Goal: Task Accomplishment & Management: Manage account settings

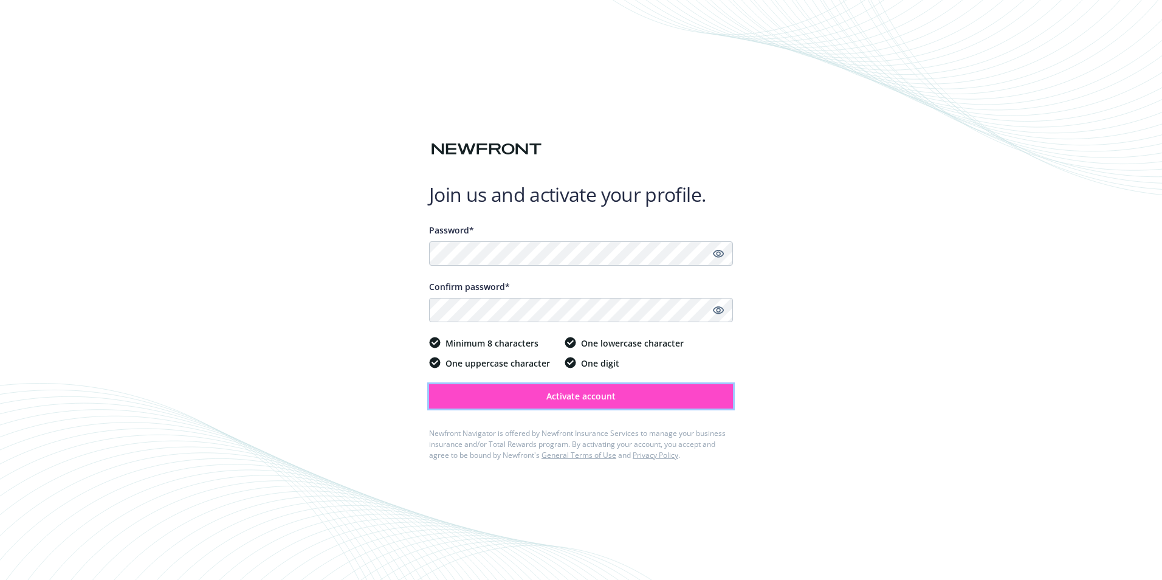
click at [596, 395] on span "Activate account" at bounding box center [580, 396] width 69 height 12
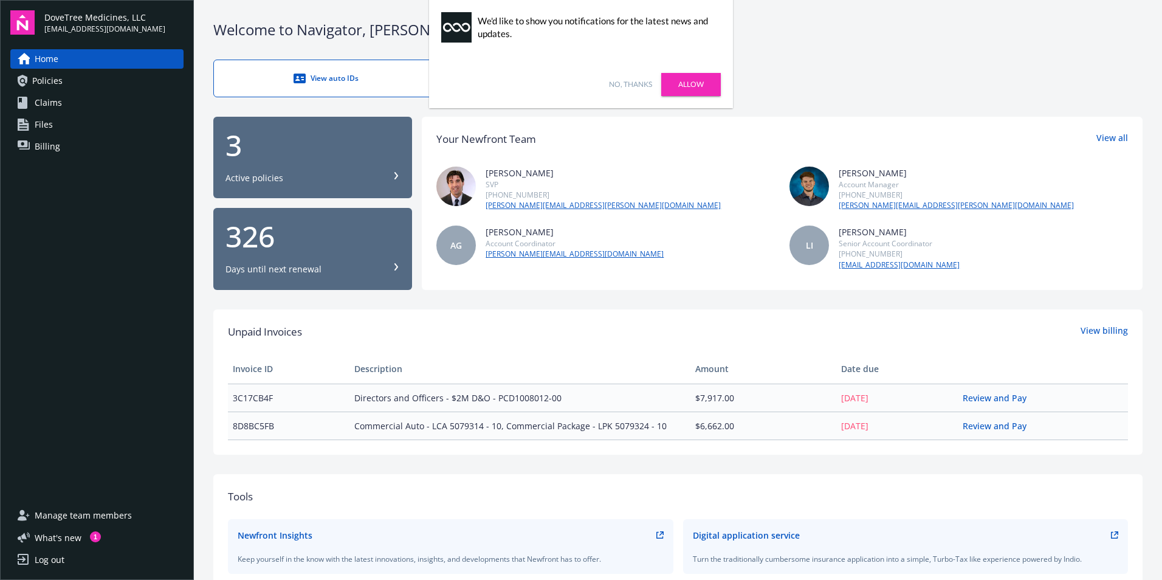
click at [638, 81] on link "No, thanks" at bounding box center [630, 84] width 43 height 11
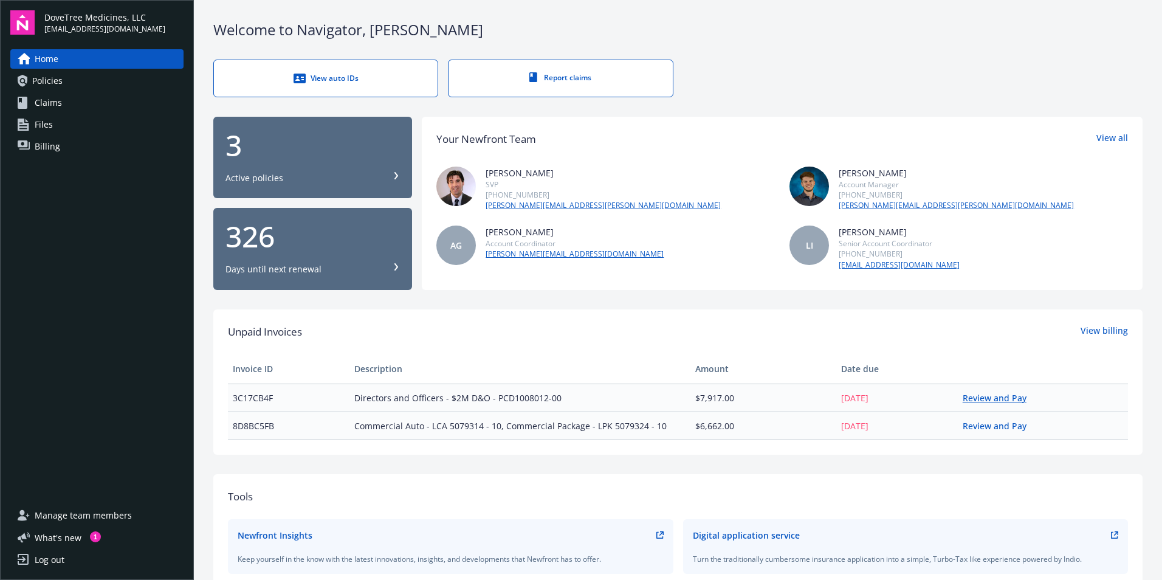
click at [997, 401] on link "Review and Pay" at bounding box center [1000, 398] width 74 height 12
click at [48, 553] on div "Log out" at bounding box center [50, 559] width 30 height 19
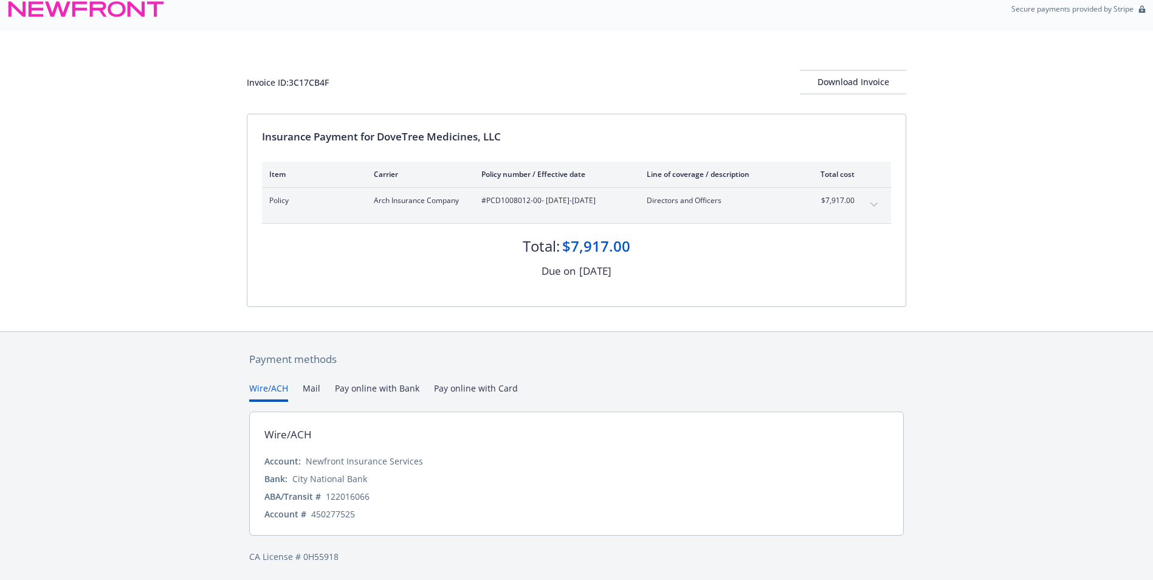
scroll to position [15, 0]
click at [374, 388] on button "Pay online with Bank" at bounding box center [377, 389] width 84 height 20
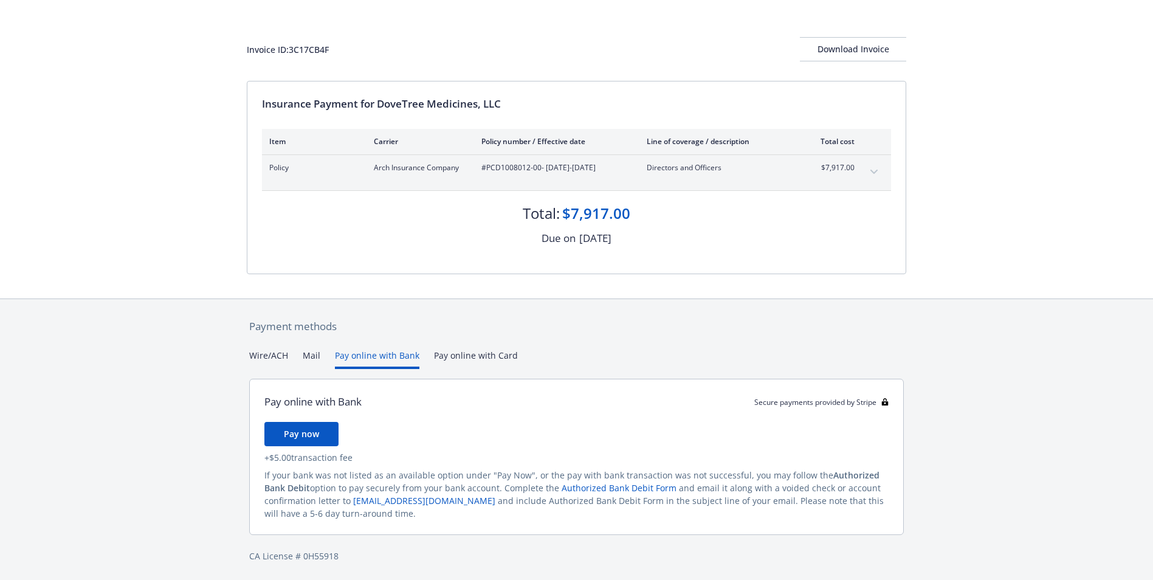
scroll to position [47, 0]
click at [311, 430] on span "Pay now" at bounding box center [301, 432] width 35 height 12
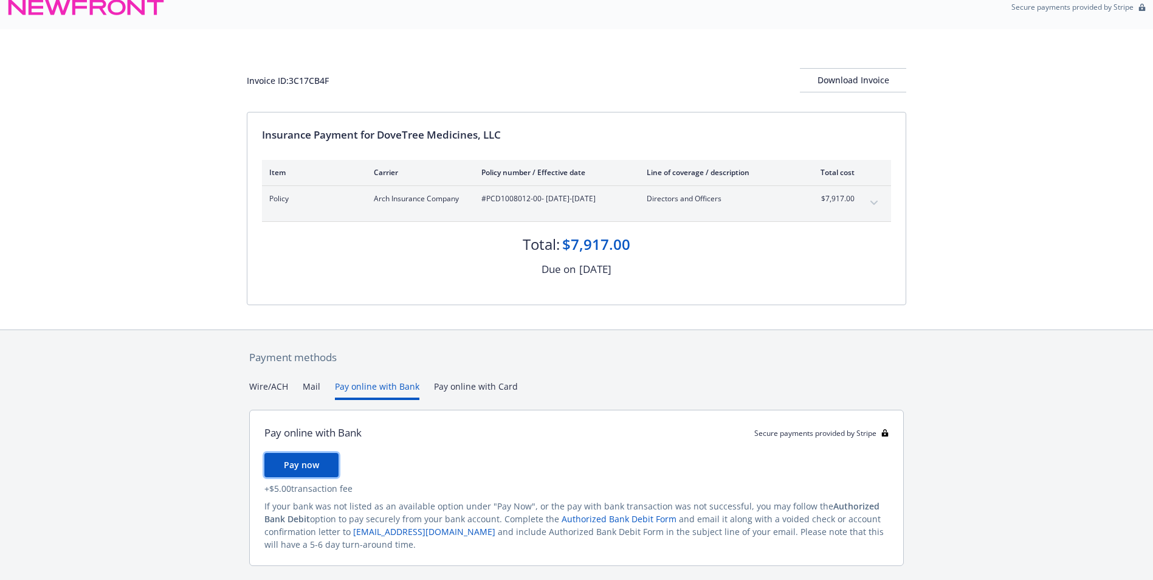
scroll to position [0, 0]
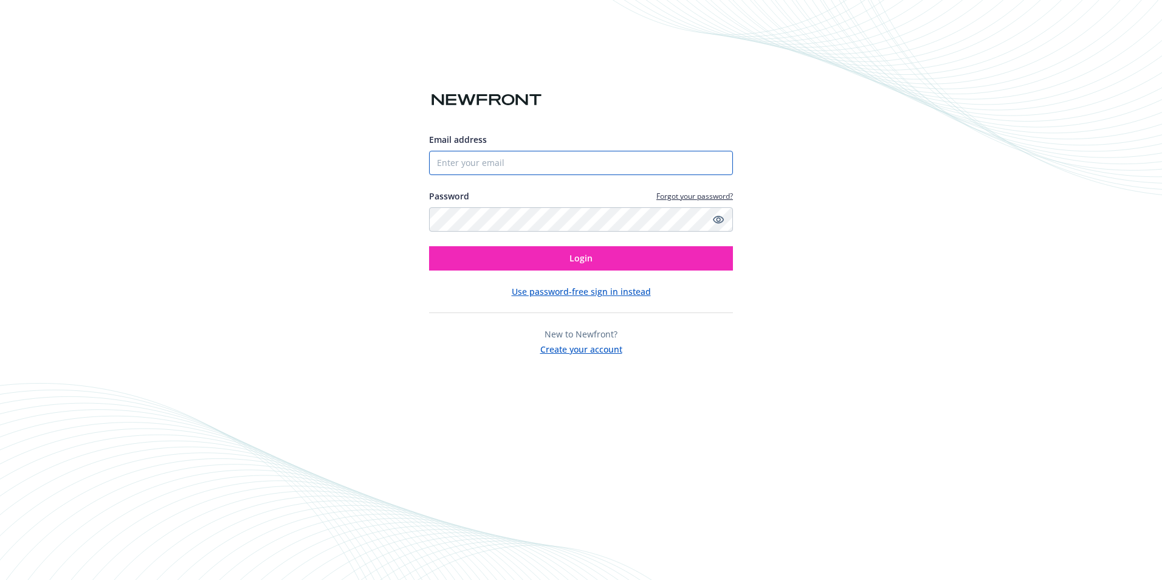
click at [541, 168] on input "Email address" at bounding box center [581, 163] width 304 height 24
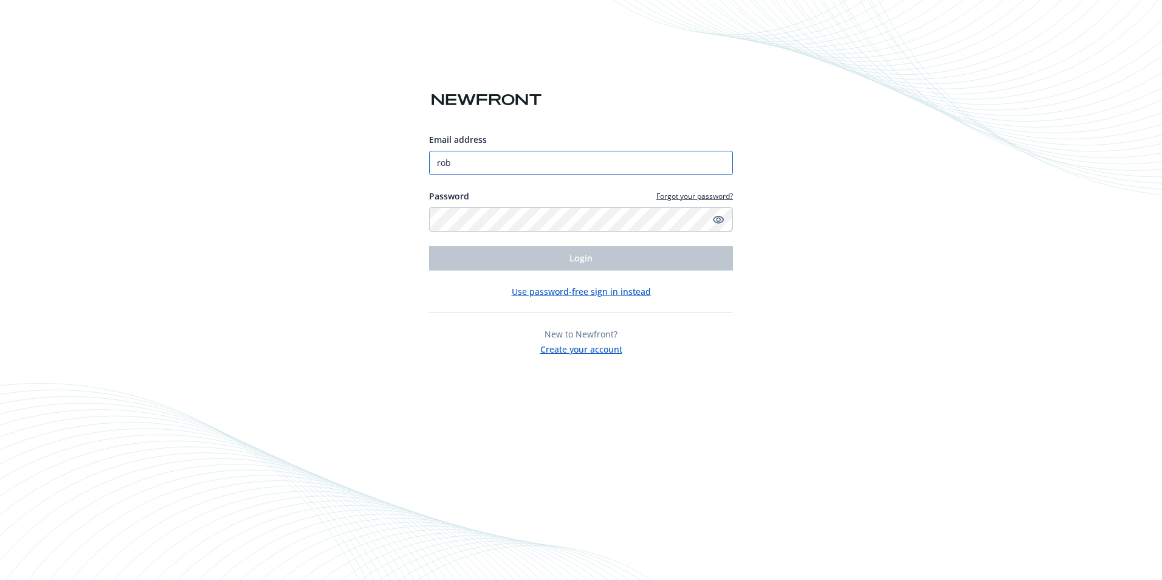
drag, startPoint x: 458, startPoint y: 160, endPoint x: 421, endPoint y: 159, distance: 37.1
click at [421, 159] on div "Email address rob Password Forgot your password? Login Use password-free sign i…" at bounding box center [581, 290] width 1162 height 580
paste input "[PERSON_NAME][EMAIL_ADDRESS][DOMAIN_NAME]"
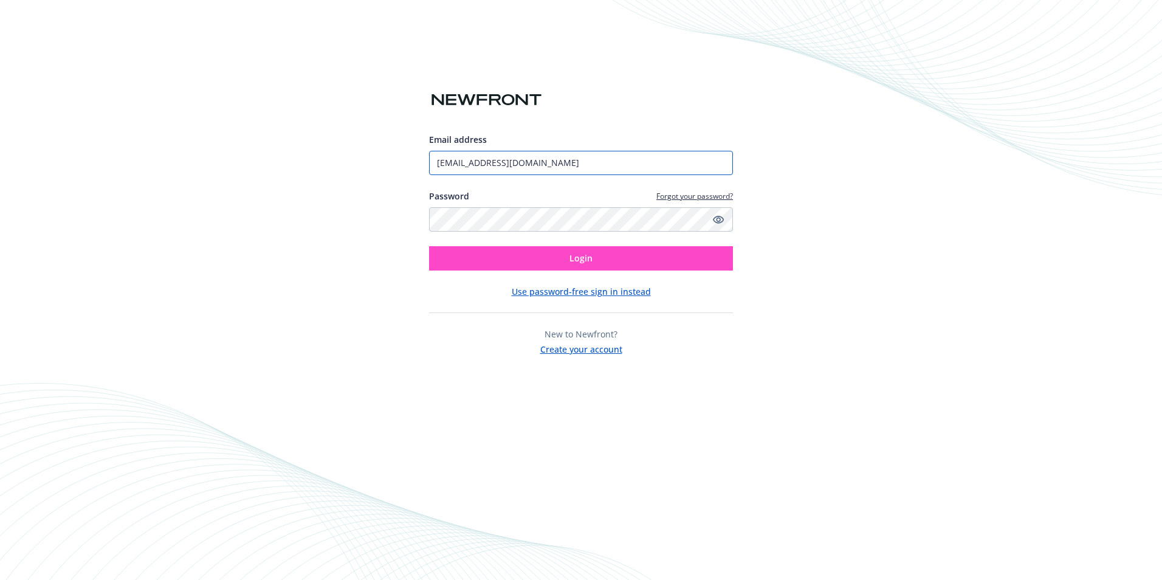
type input "[EMAIL_ADDRESS][DOMAIN_NAME]"
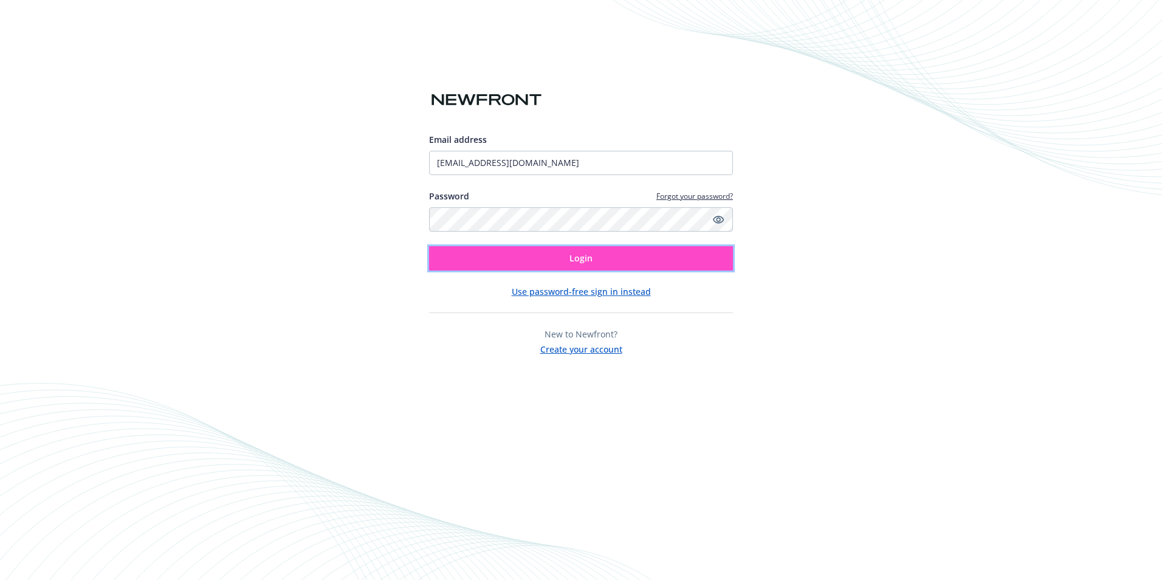
drag, startPoint x: 568, startPoint y: 250, endPoint x: 566, endPoint y: 257, distance: 6.5
click at [566, 257] on button "Login" at bounding box center [581, 258] width 304 height 24
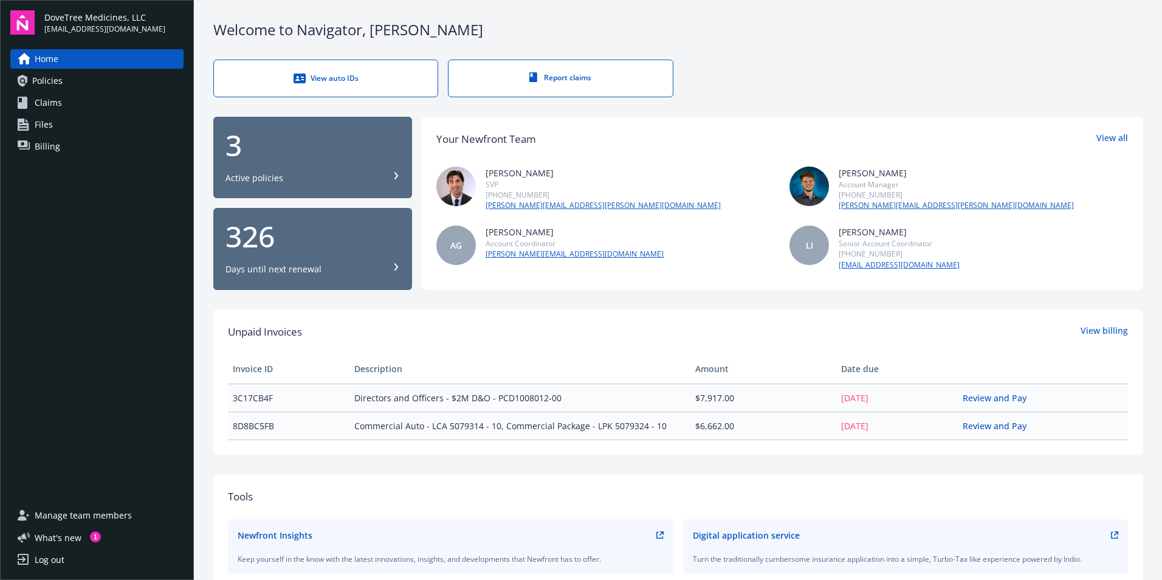
click at [39, 556] on div "Log out" at bounding box center [50, 559] width 30 height 19
